Goal: Task Accomplishment & Management: Manage account settings

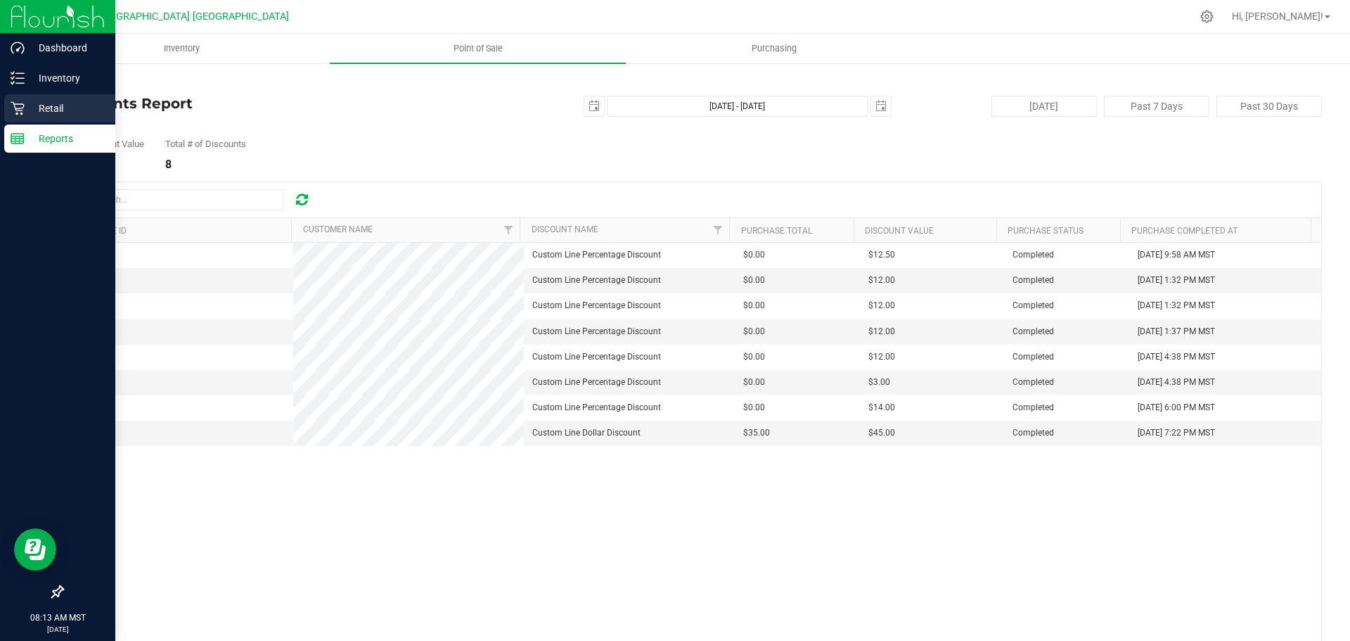
click at [19, 114] on icon at bounding box center [18, 108] width 14 height 14
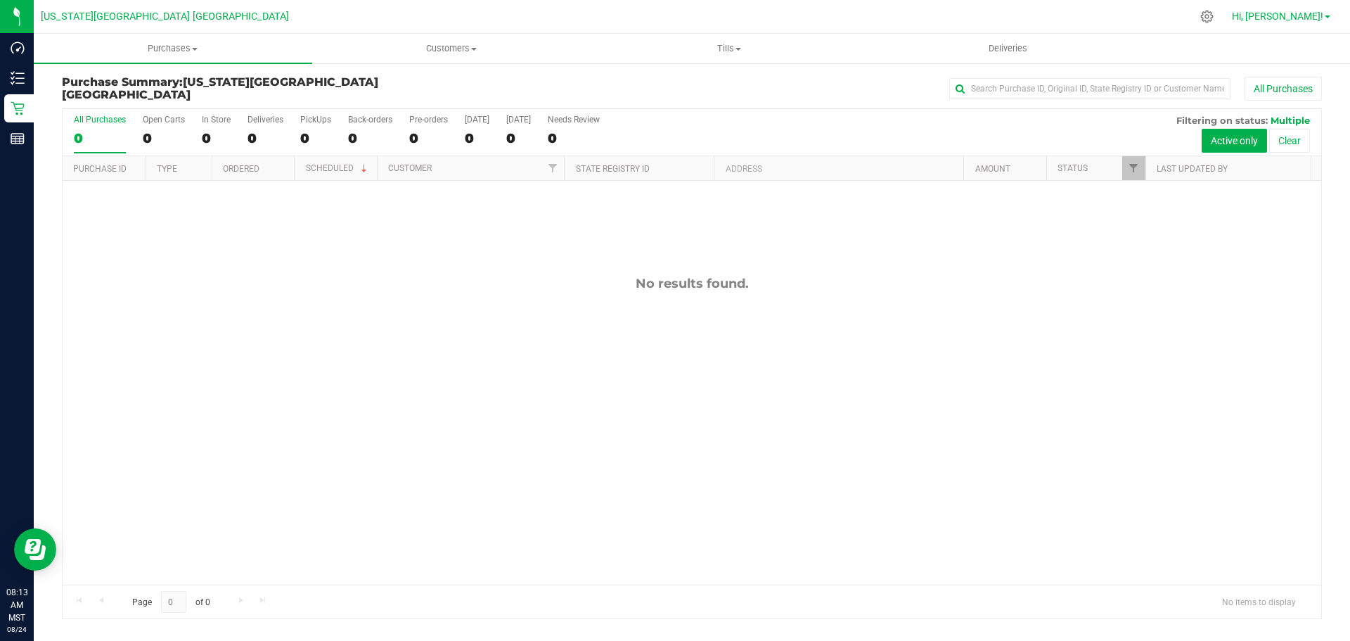
click at [1315, 21] on span "Hi, [PERSON_NAME]!" at bounding box center [1277, 16] width 91 height 11
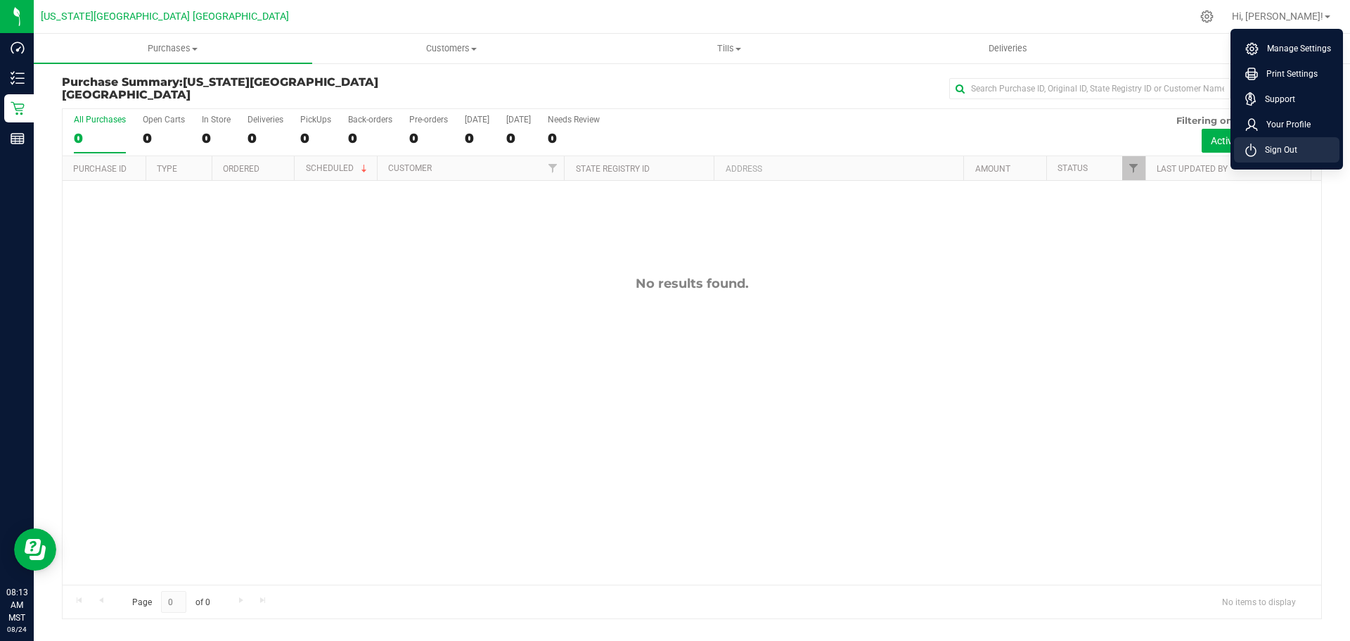
click at [1291, 148] on span "Sign Out" at bounding box center [1277, 150] width 41 height 14
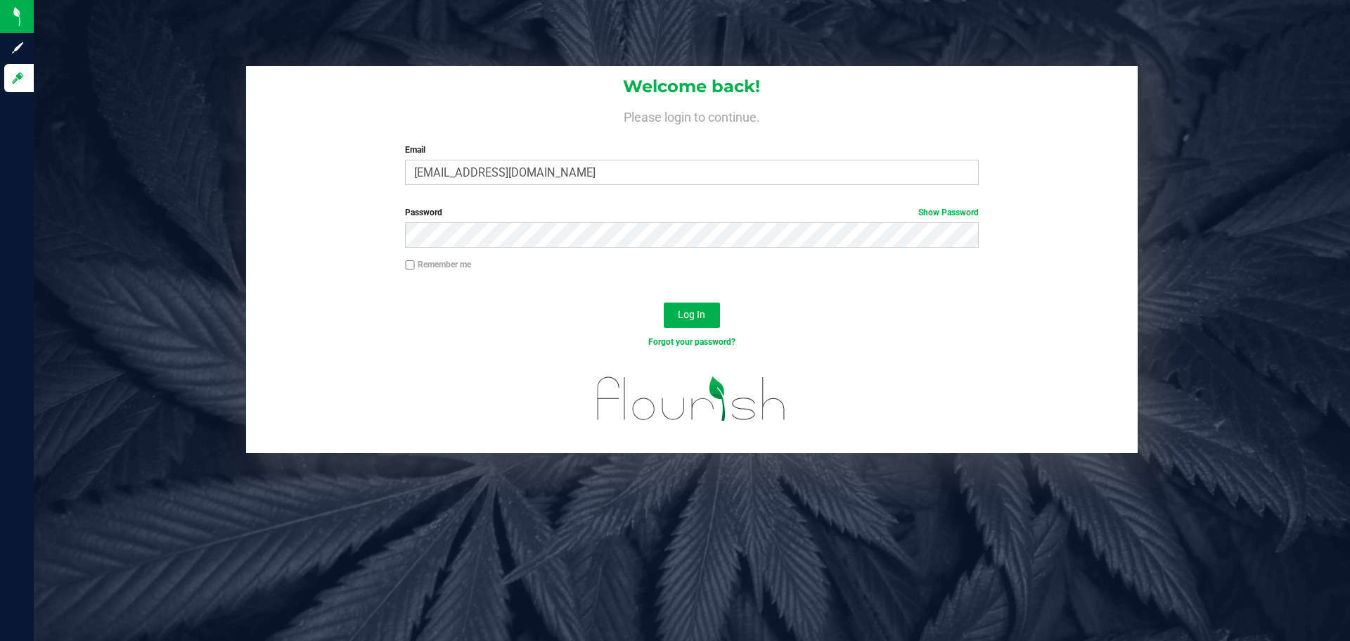
click at [639, 153] on label "Email" at bounding box center [691, 149] width 573 height 13
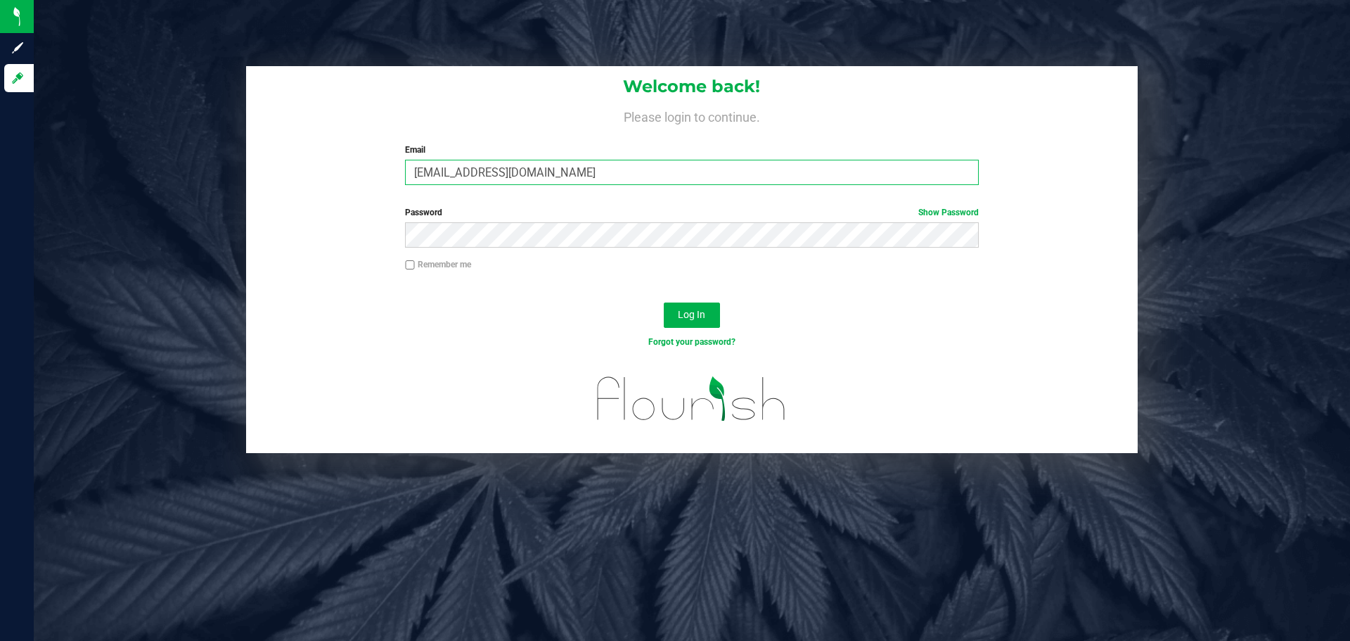
click at [639, 160] on input "[EMAIL_ADDRESS][DOMAIN_NAME]" at bounding box center [691, 172] width 573 height 25
click at [619, 175] on input "[EMAIL_ADDRESS][DOMAIN_NAME]" at bounding box center [691, 172] width 573 height 25
type input "[PERSON_NAME][EMAIL_ADDRESS][DOMAIN_NAME]"
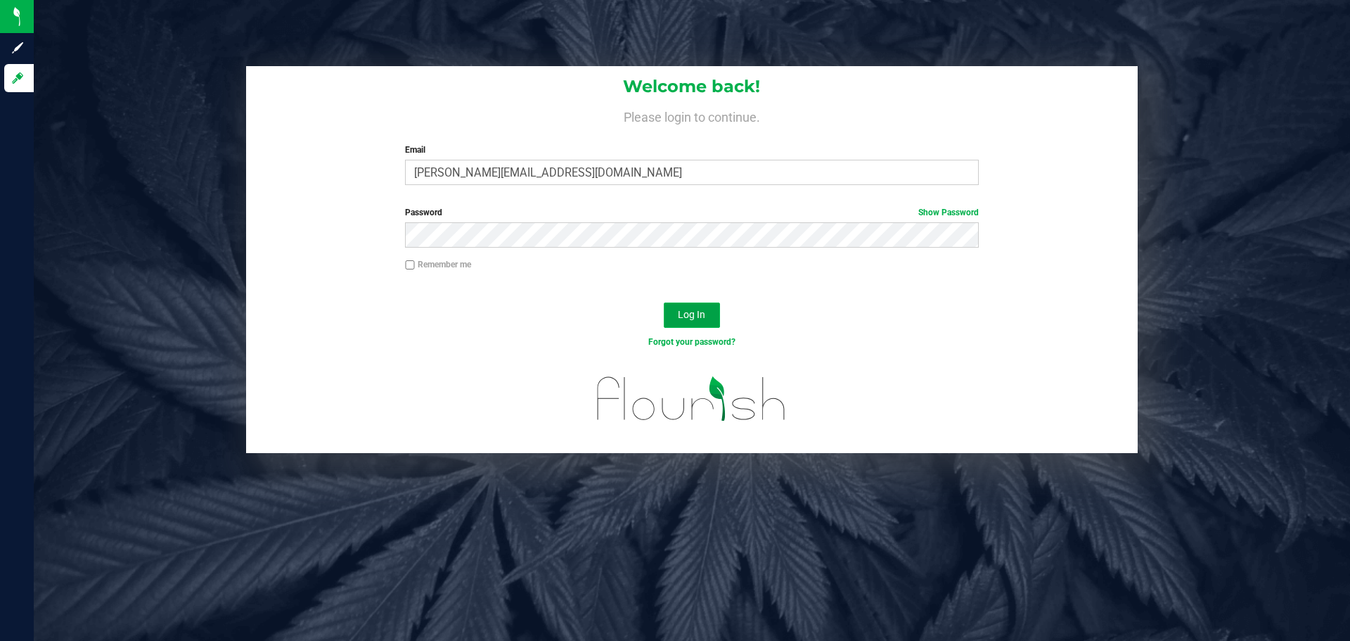
click at [696, 314] on span "Log In" at bounding box center [691, 314] width 27 height 11
